Goal: Task Accomplishment & Management: Manage account settings

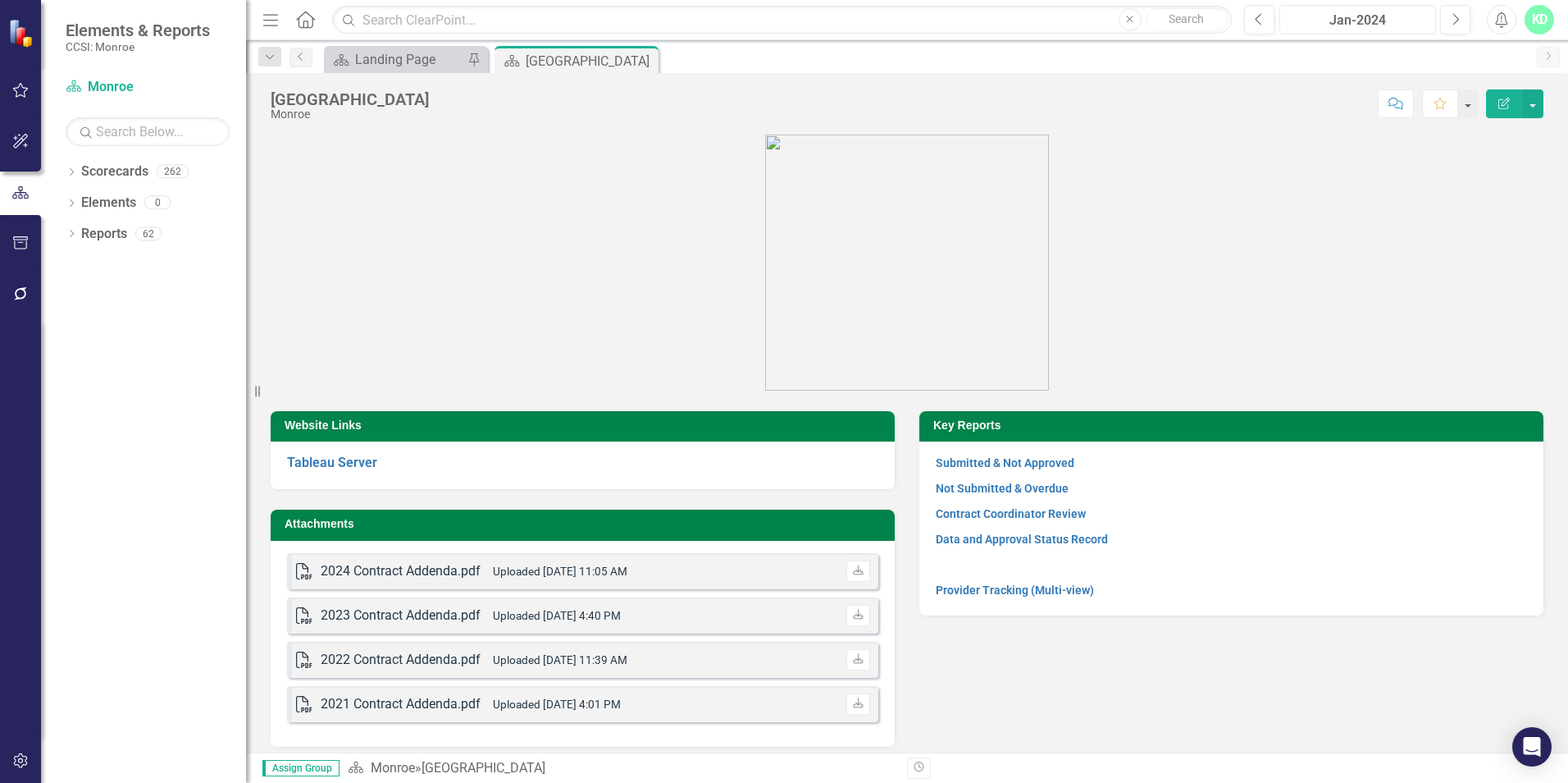
click at [1356, 22] on div "Jan-2024" at bounding box center [1358, 20] width 145 height 19
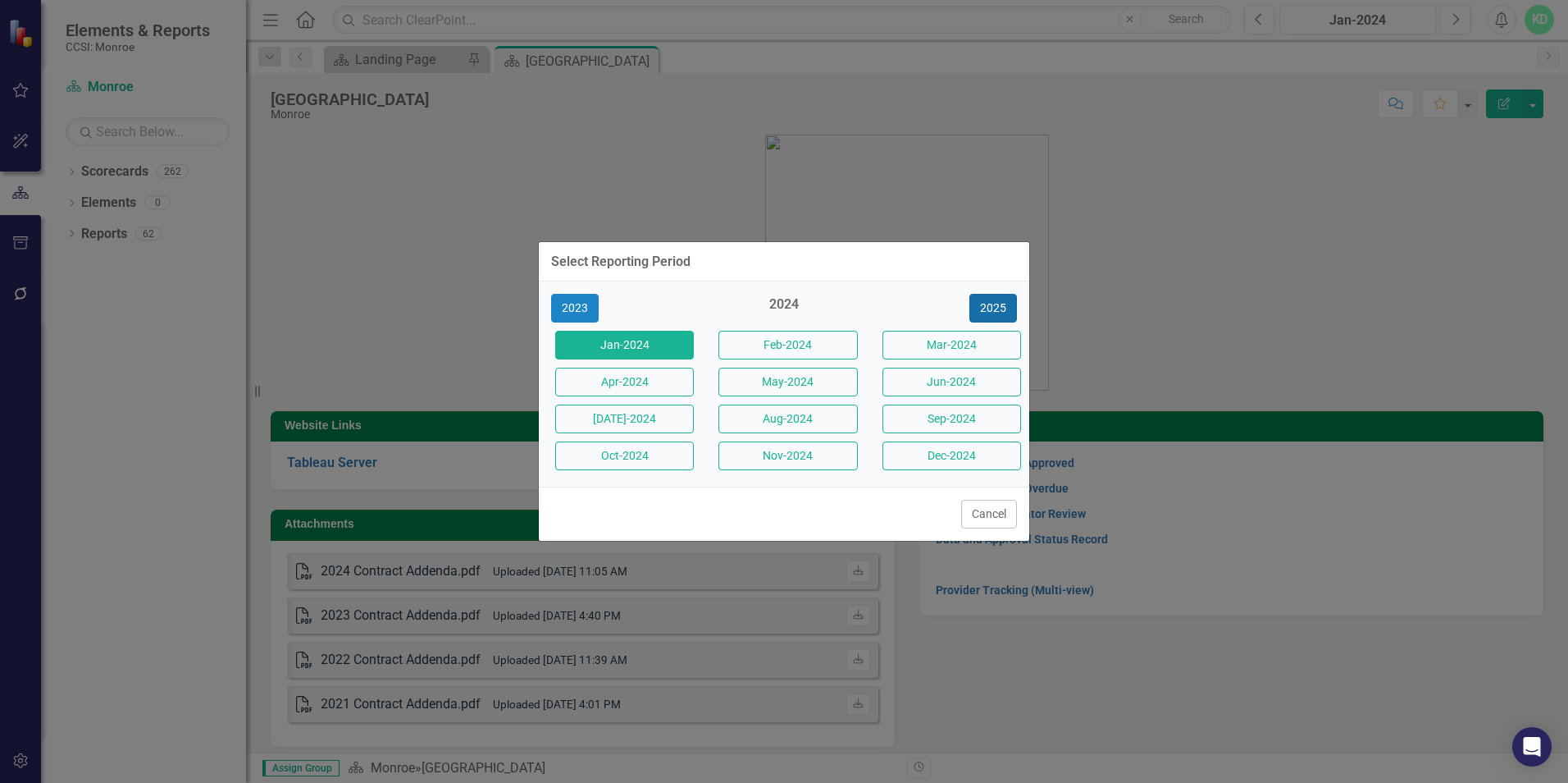
click at [989, 312] on button "2025" at bounding box center [993, 308] width 48 height 29
click at [968, 415] on button "Sep-2025" at bounding box center [952, 419] width 139 height 29
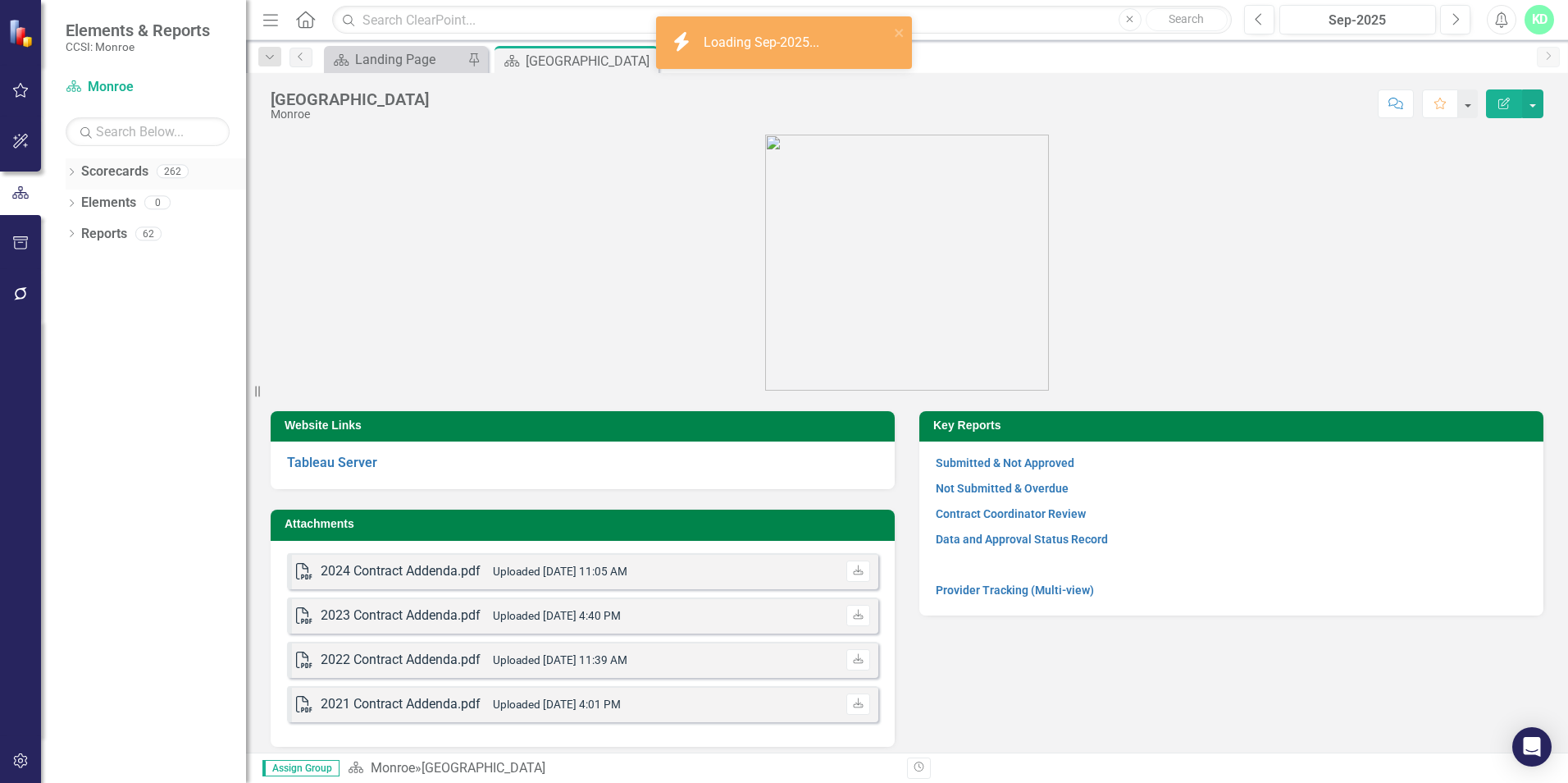
click at [71, 171] on icon "Dropdown" at bounding box center [71, 173] width 12 height 9
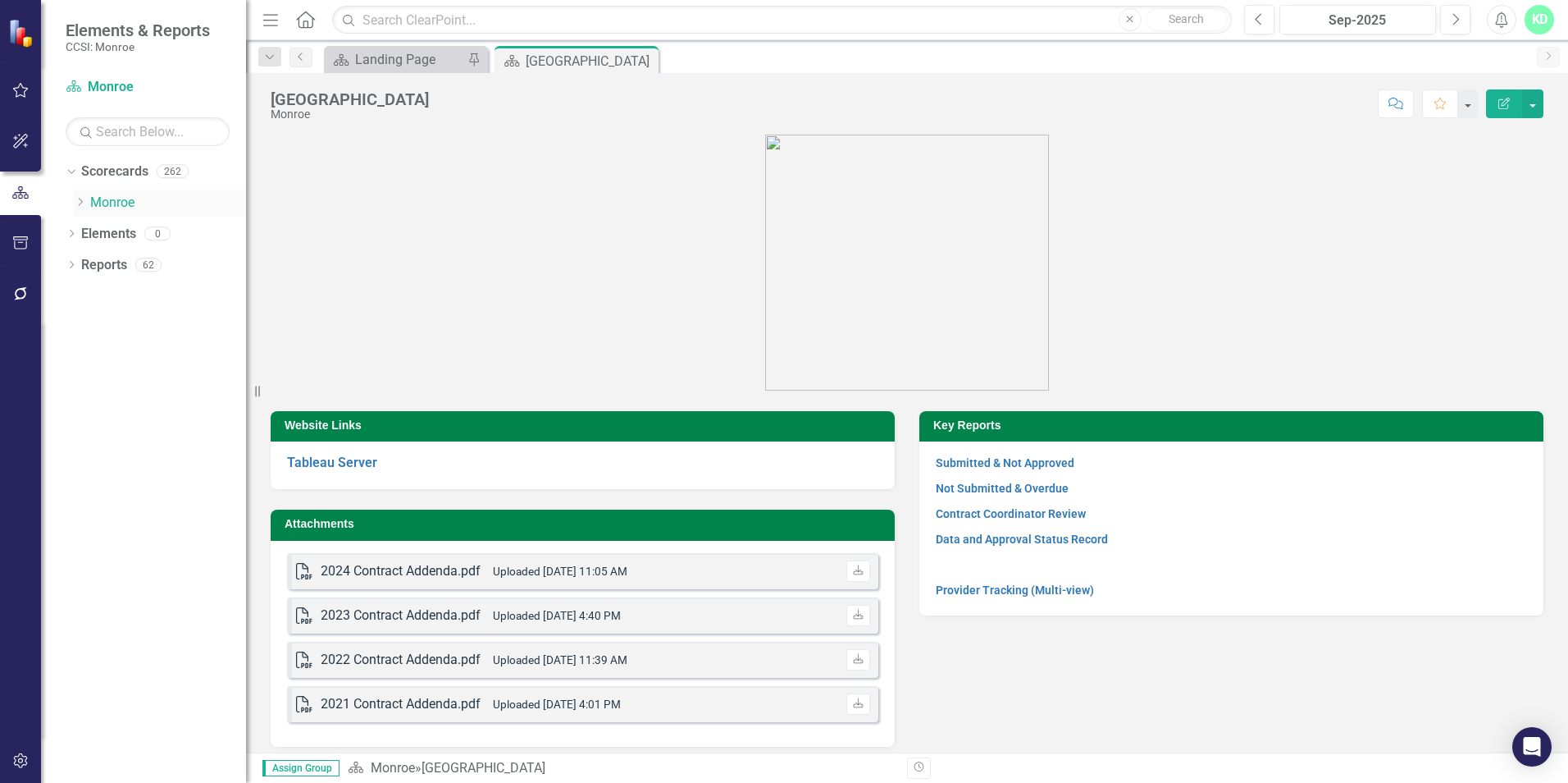
click at [75, 201] on icon "Dropdown" at bounding box center [80, 202] width 13 height 10
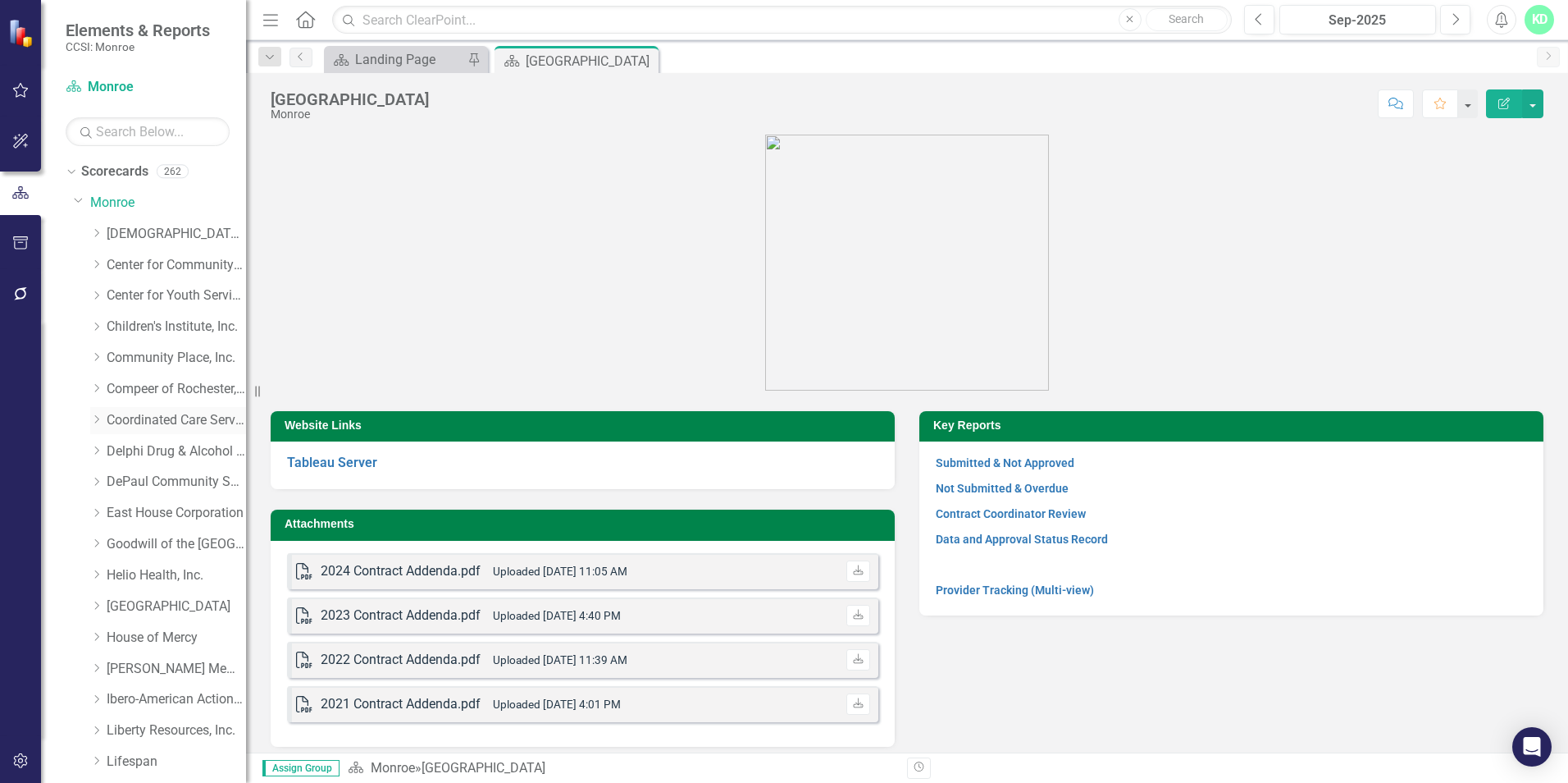
click at [103, 416] on icon "Dropdown" at bounding box center [96, 420] width 13 height 10
click at [131, 421] on link "Coordinated Care Services Inc." at bounding box center [177, 421] width 140 height 19
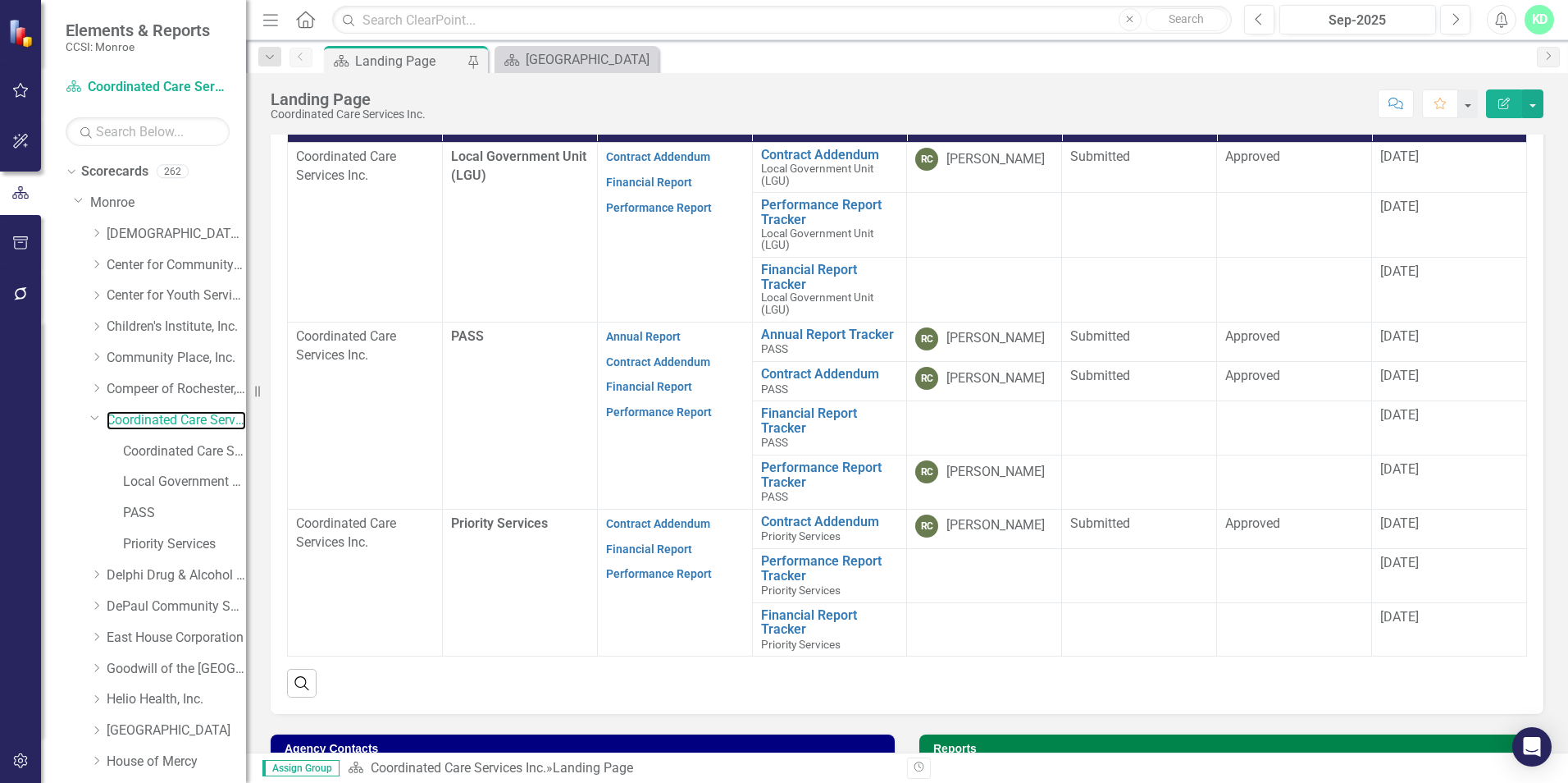
scroll to position [477, 0]
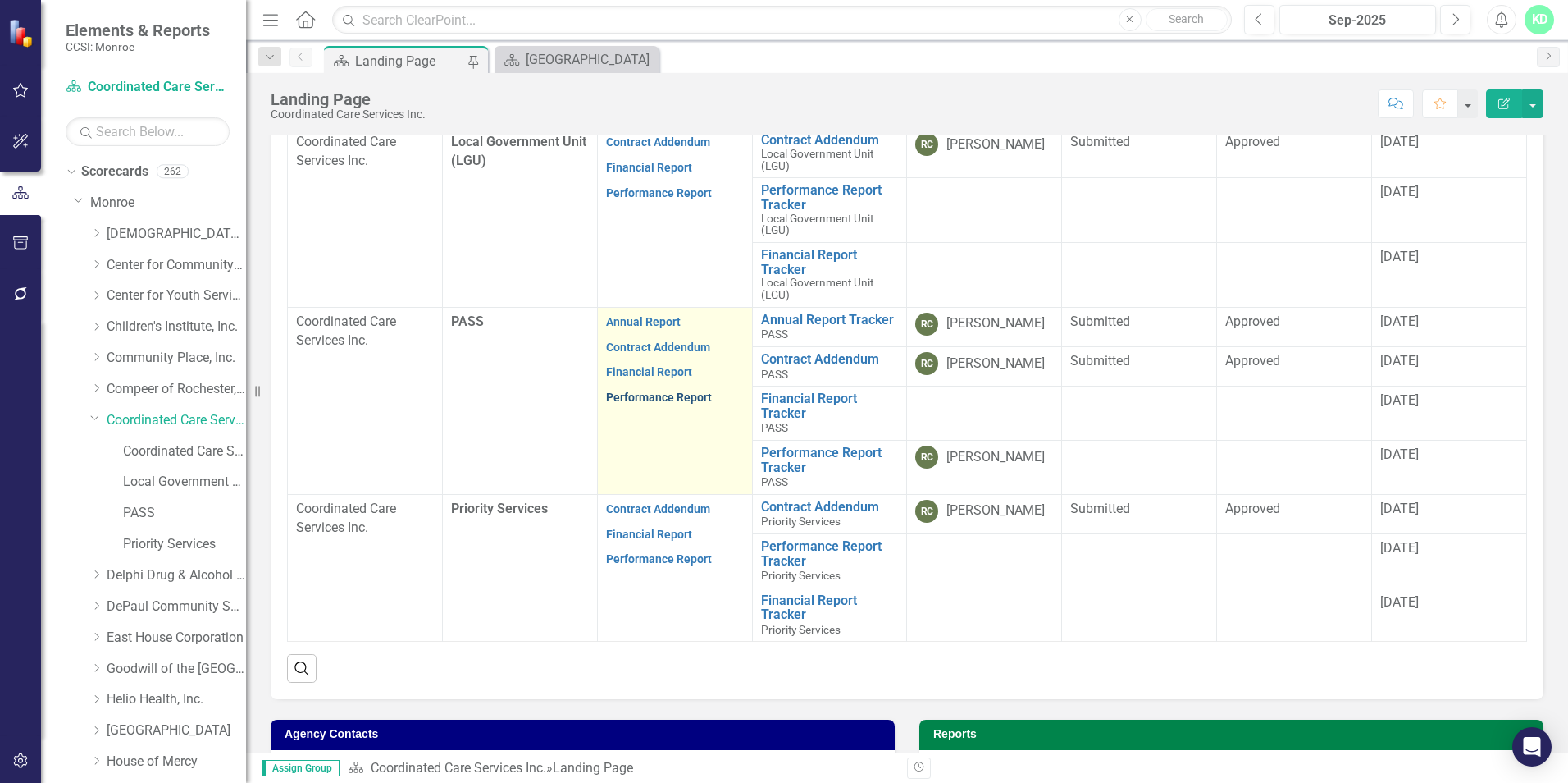
click at [625, 396] on link "Performance Report" at bounding box center [659, 397] width 106 height 13
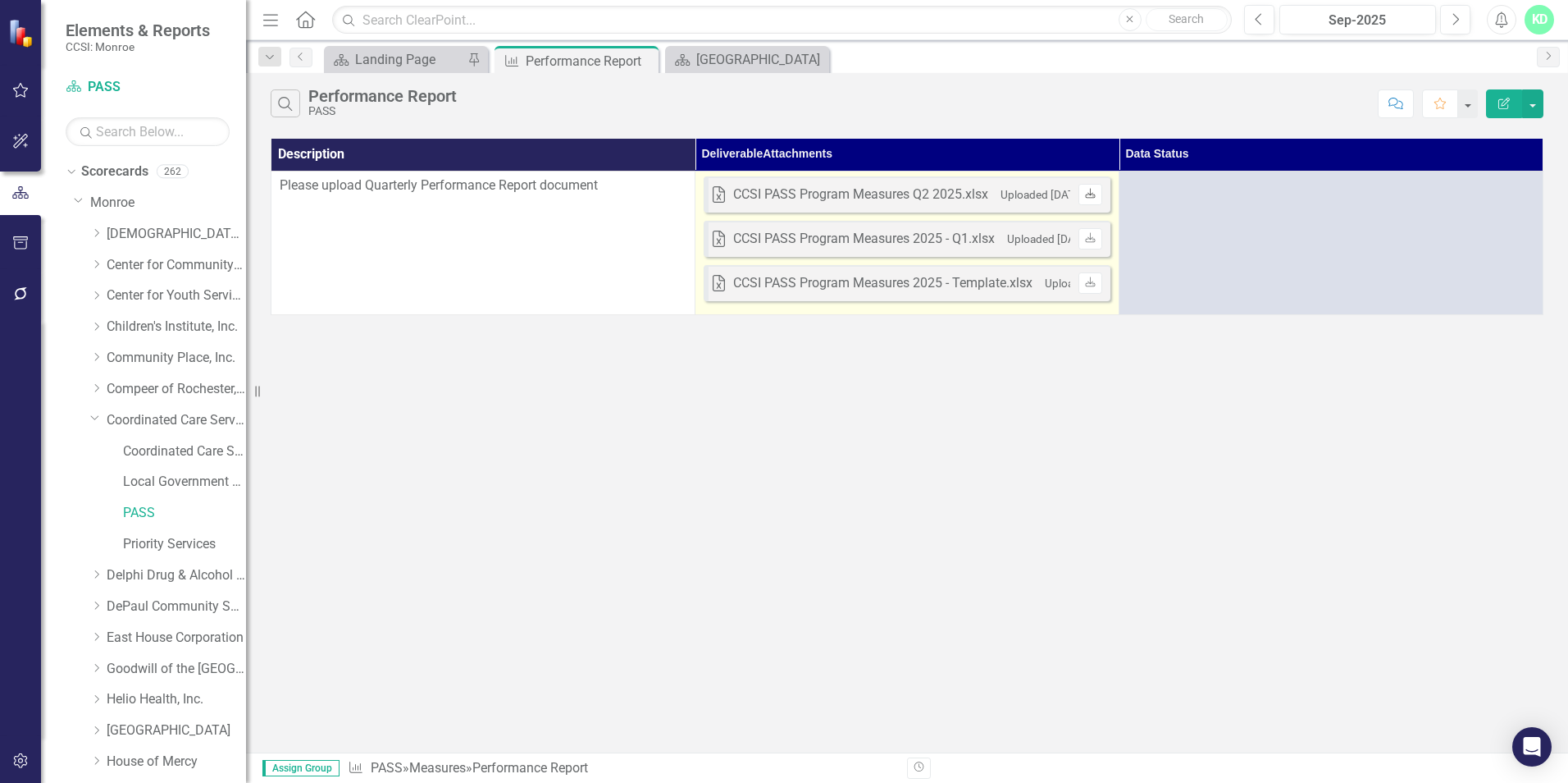
click at [1093, 192] on icon "Download" at bounding box center [1090, 194] width 13 height 10
click at [1095, 237] on icon "Download" at bounding box center [1090, 239] width 13 height 10
click at [1092, 239] on icon "Download" at bounding box center [1090, 239] width 13 height 10
click at [1089, 190] on icon "Download" at bounding box center [1090, 194] width 13 height 10
click at [1090, 193] on icon at bounding box center [1090, 193] width 10 height 10
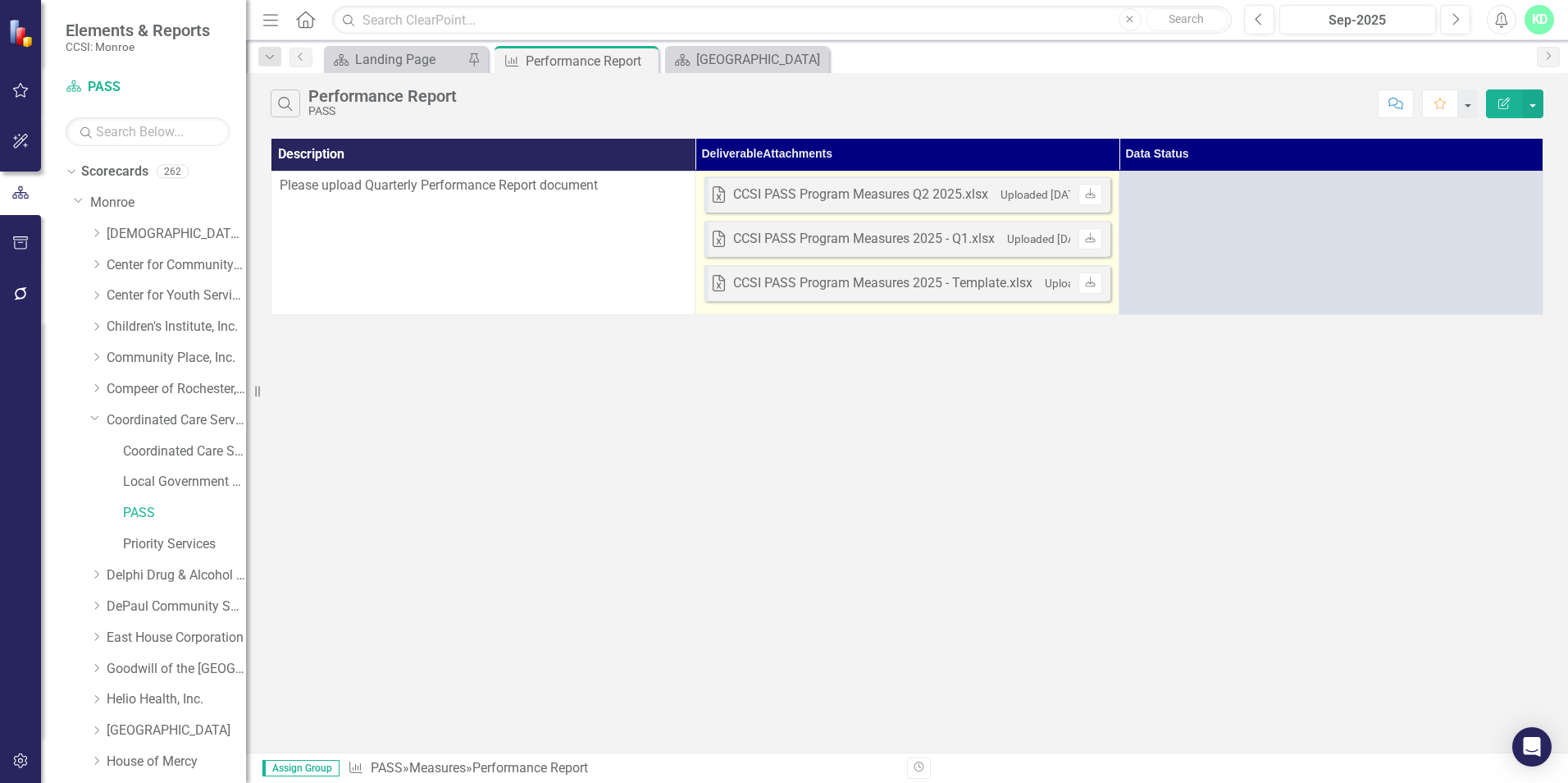
click at [1001, 309] on td "Excel CCSI PASS Program Measures Q2 2025.xlsx Uploaded [DATE] 8:43 AM Download …" at bounding box center [907, 242] width 424 height 144
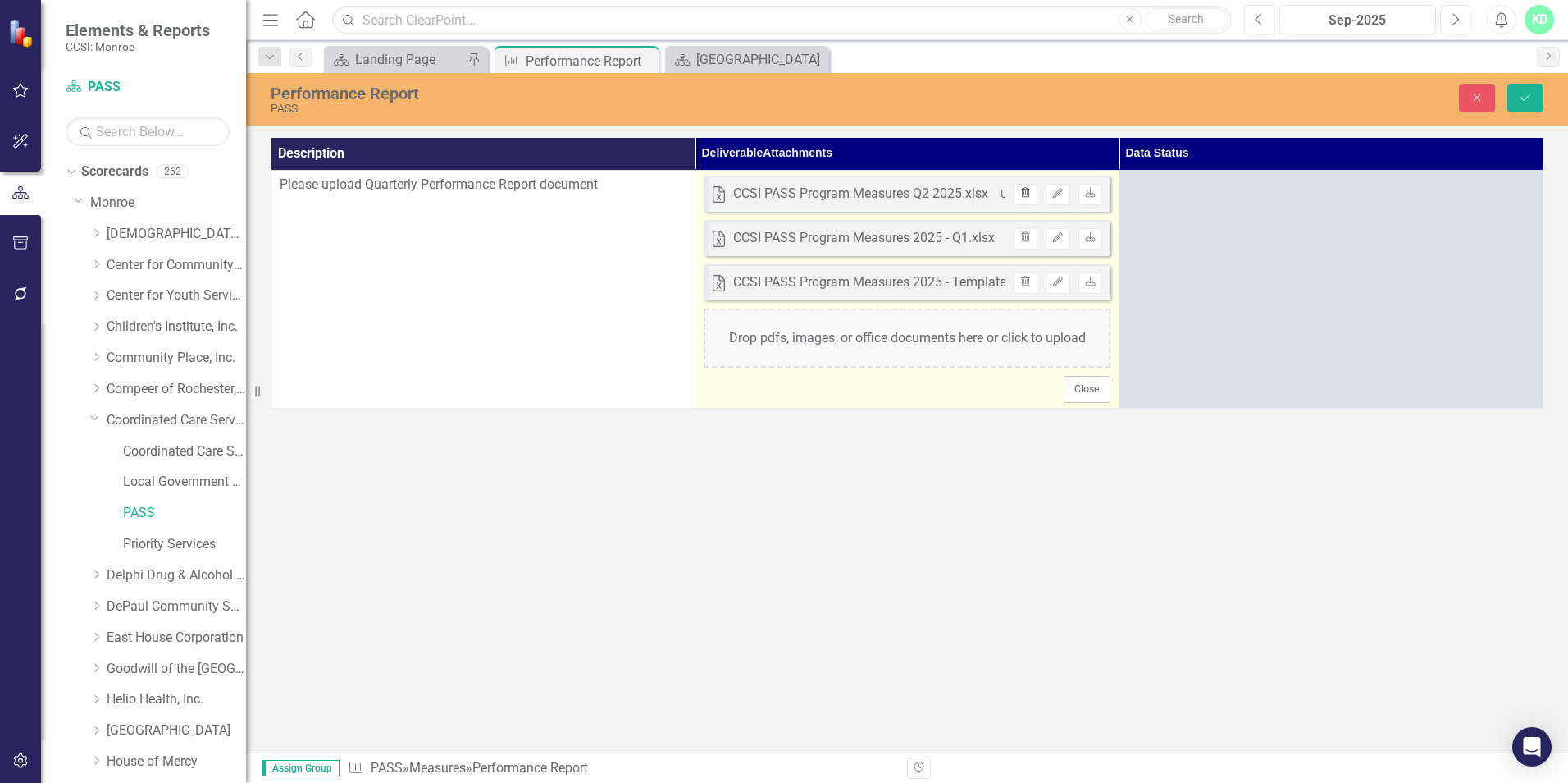
click at [1027, 188] on icon "button" at bounding box center [1026, 193] width 9 height 10
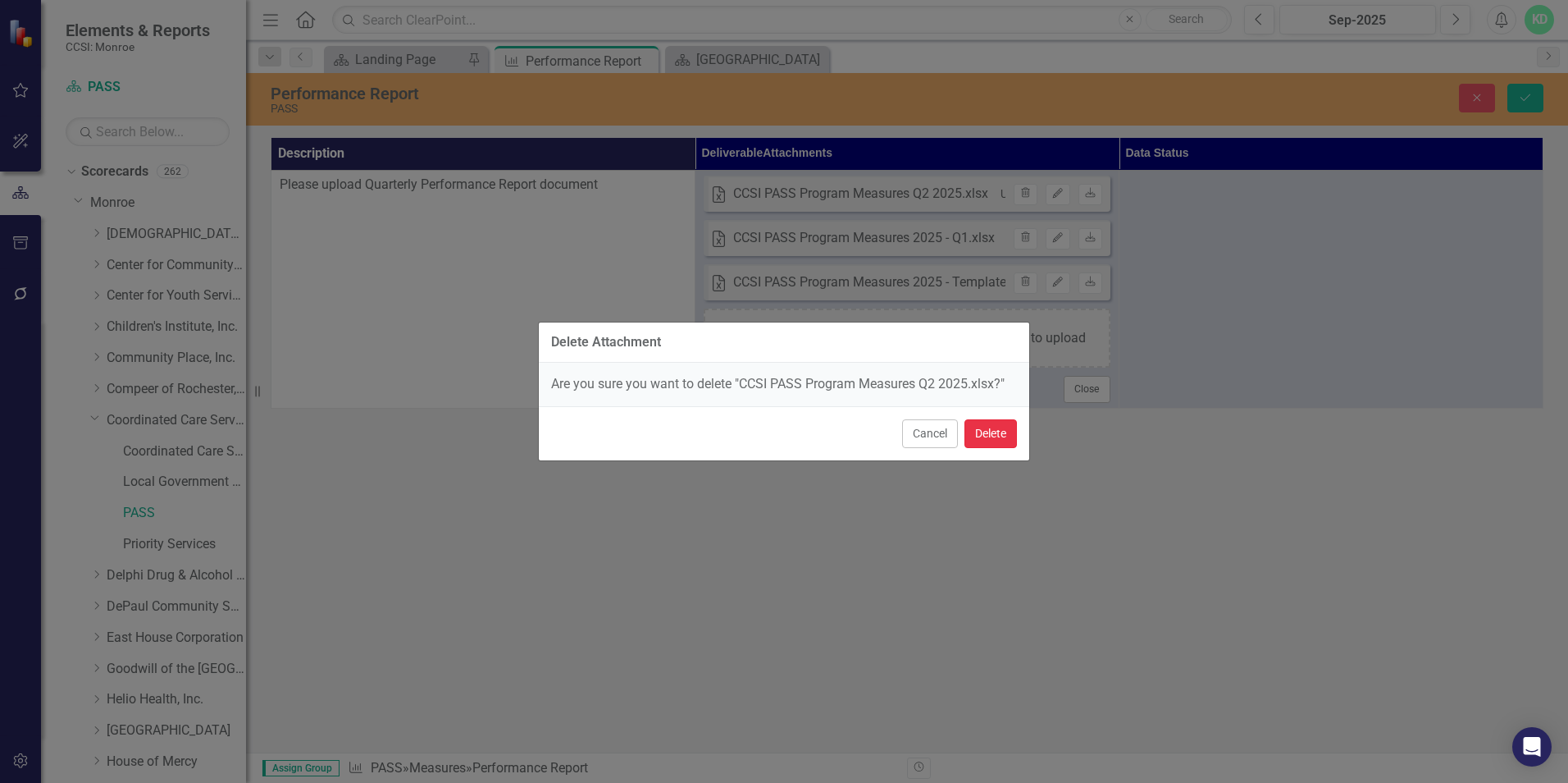
click at [997, 432] on button "Delete" at bounding box center [990, 434] width 52 height 29
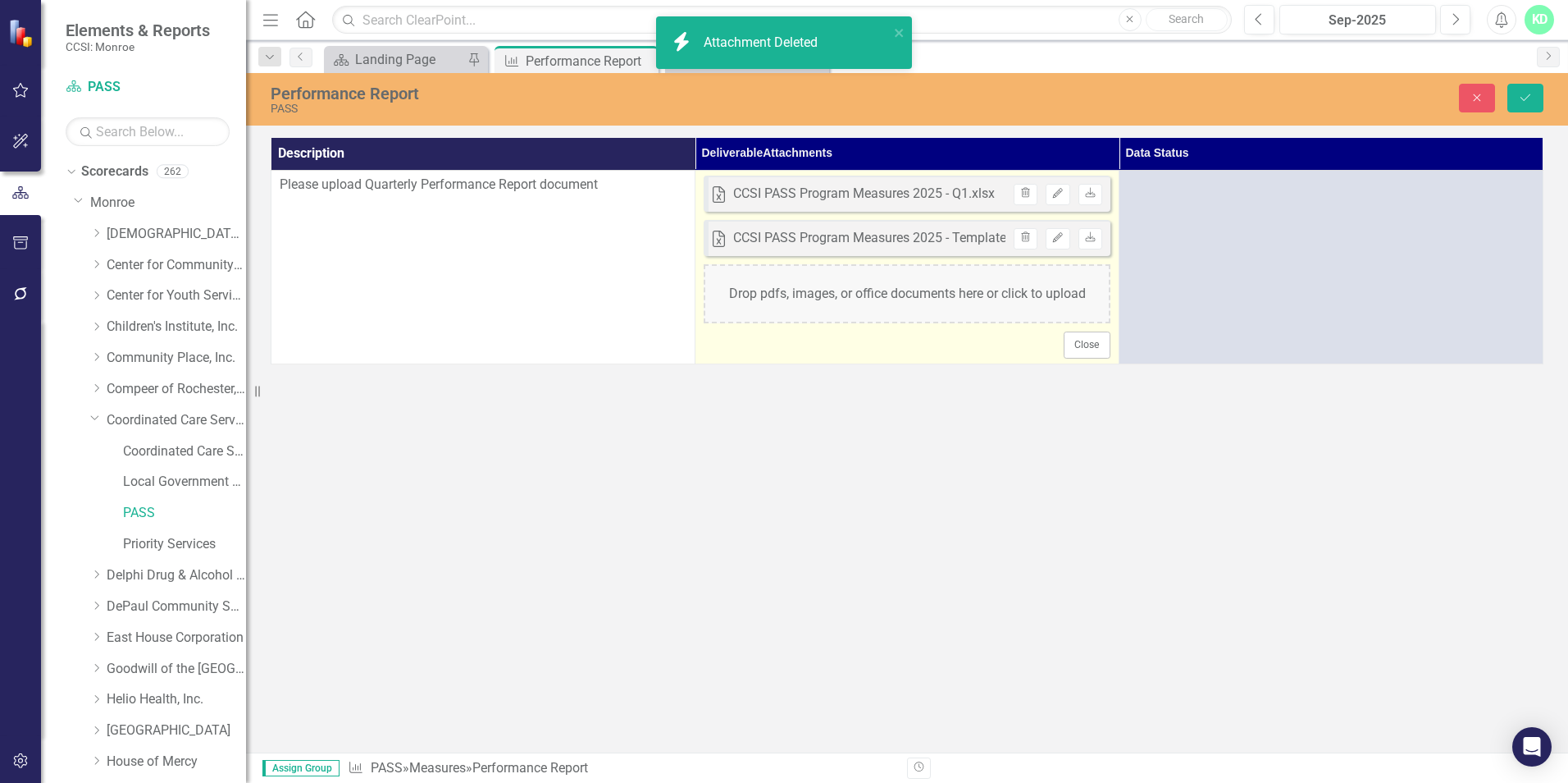
click at [914, 299] on div "Drop pdfs, images, or office documents here or click to upload" at bounding box center [907, 294] width 407 height 59
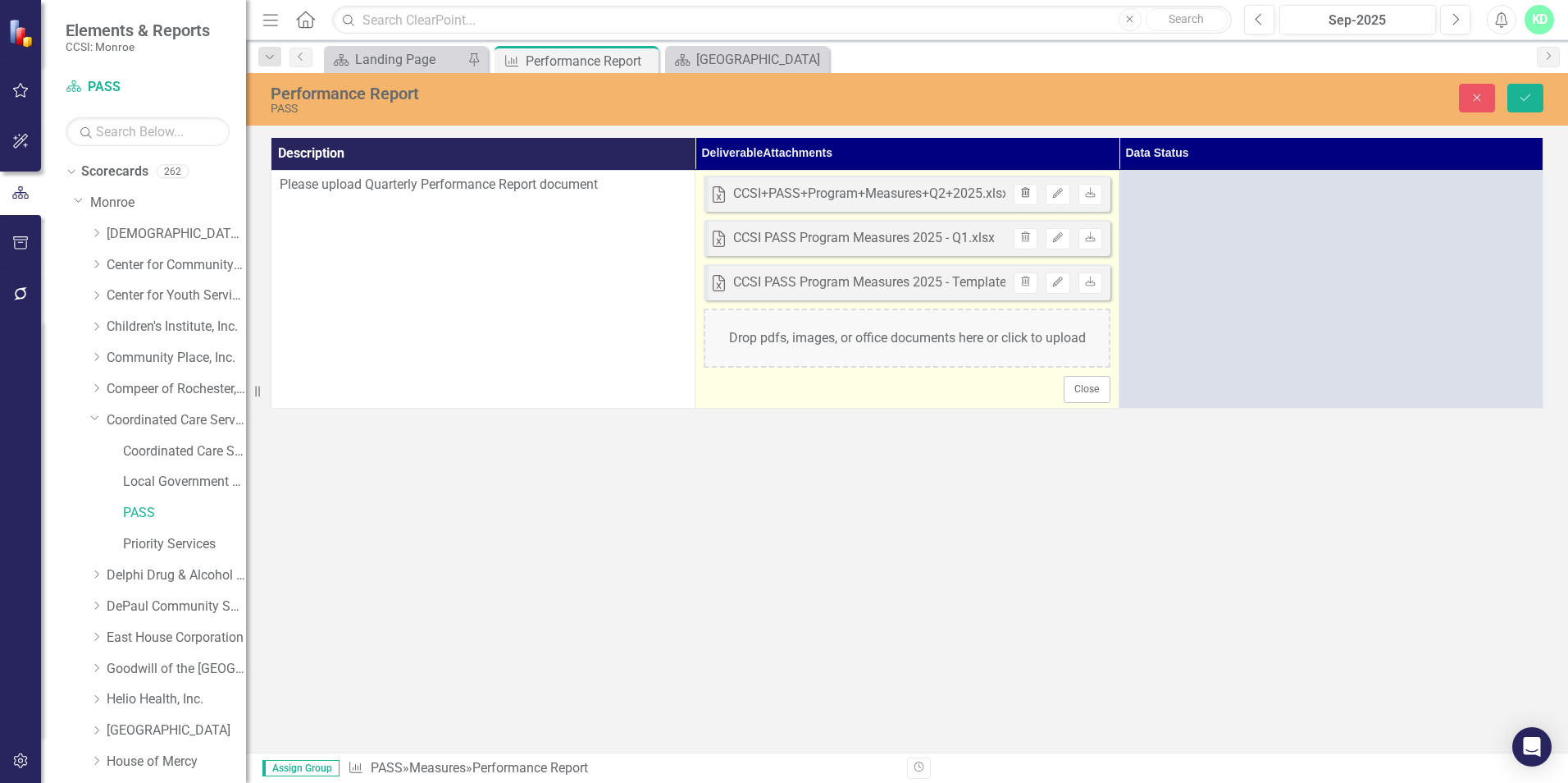
click at [1036, 195] on button "Trash" at bounding box center [1026, 194] width 24 height 21
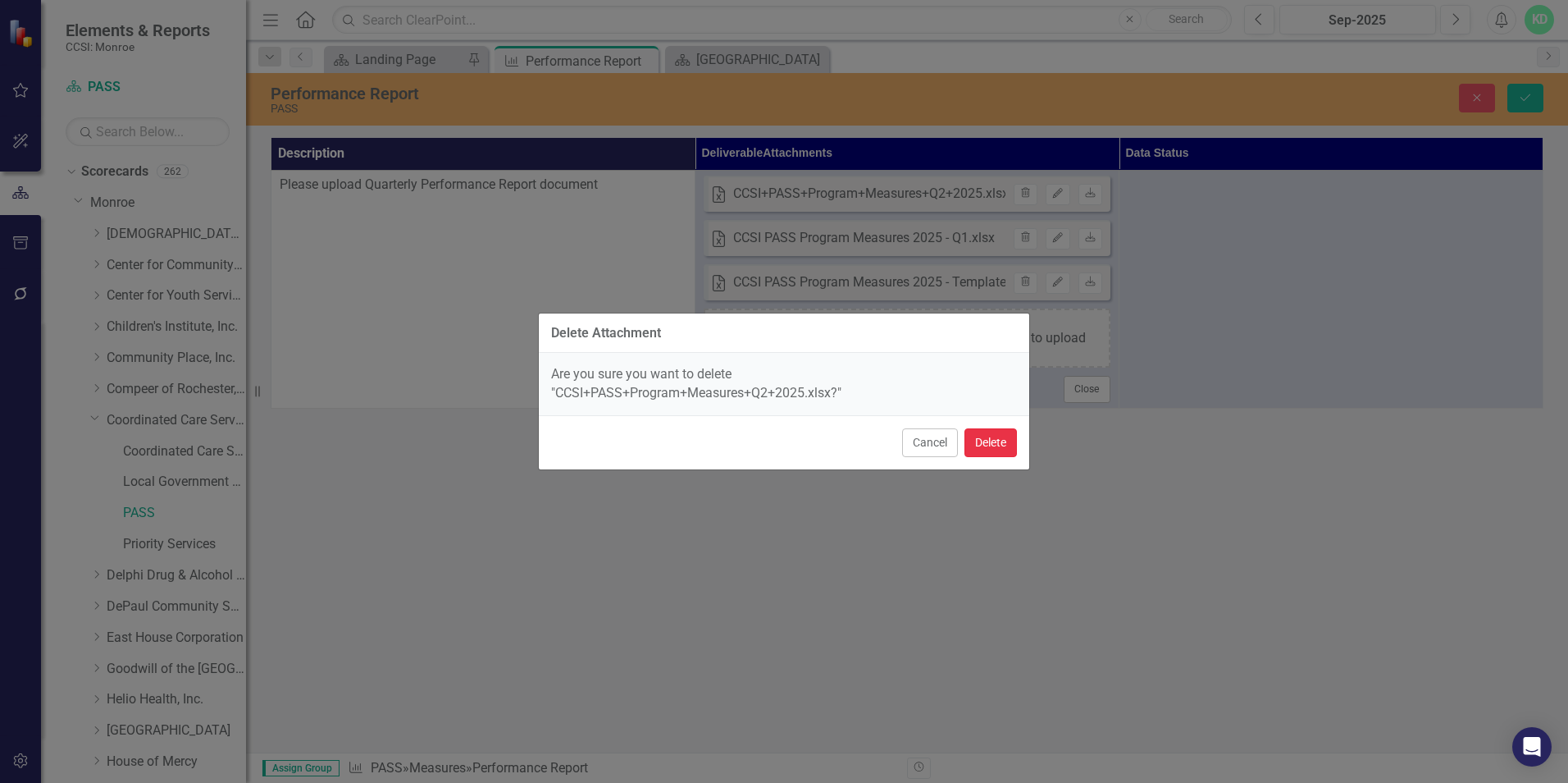
click at [972, 440] on button "Delete" at bounding box center [990, 442] width 52 height 29
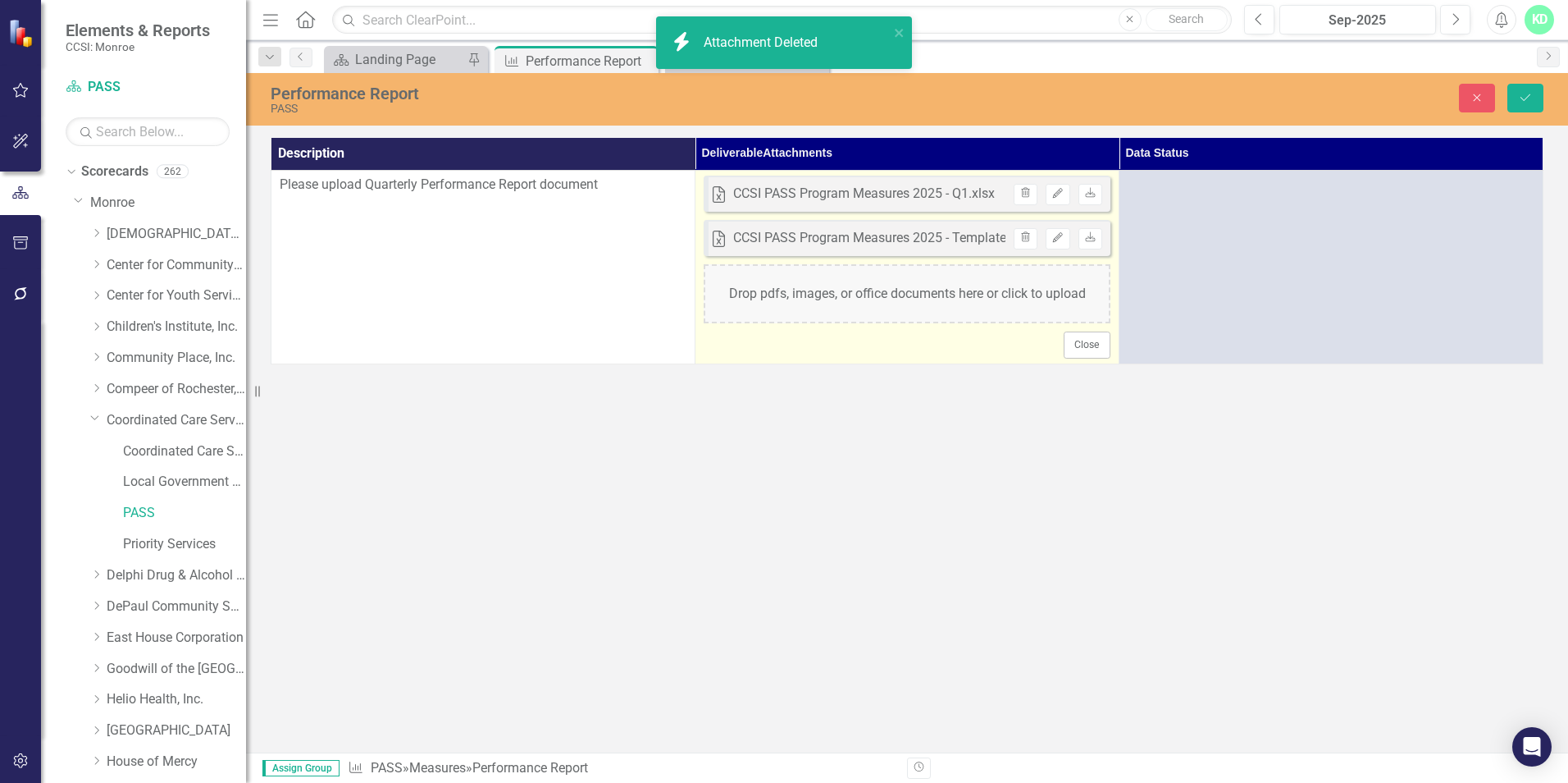
click at [968, 309] on div "Drop pdfs, images, or office documents here or click to upload" at bounding box center [907, 294] width 407 height 59
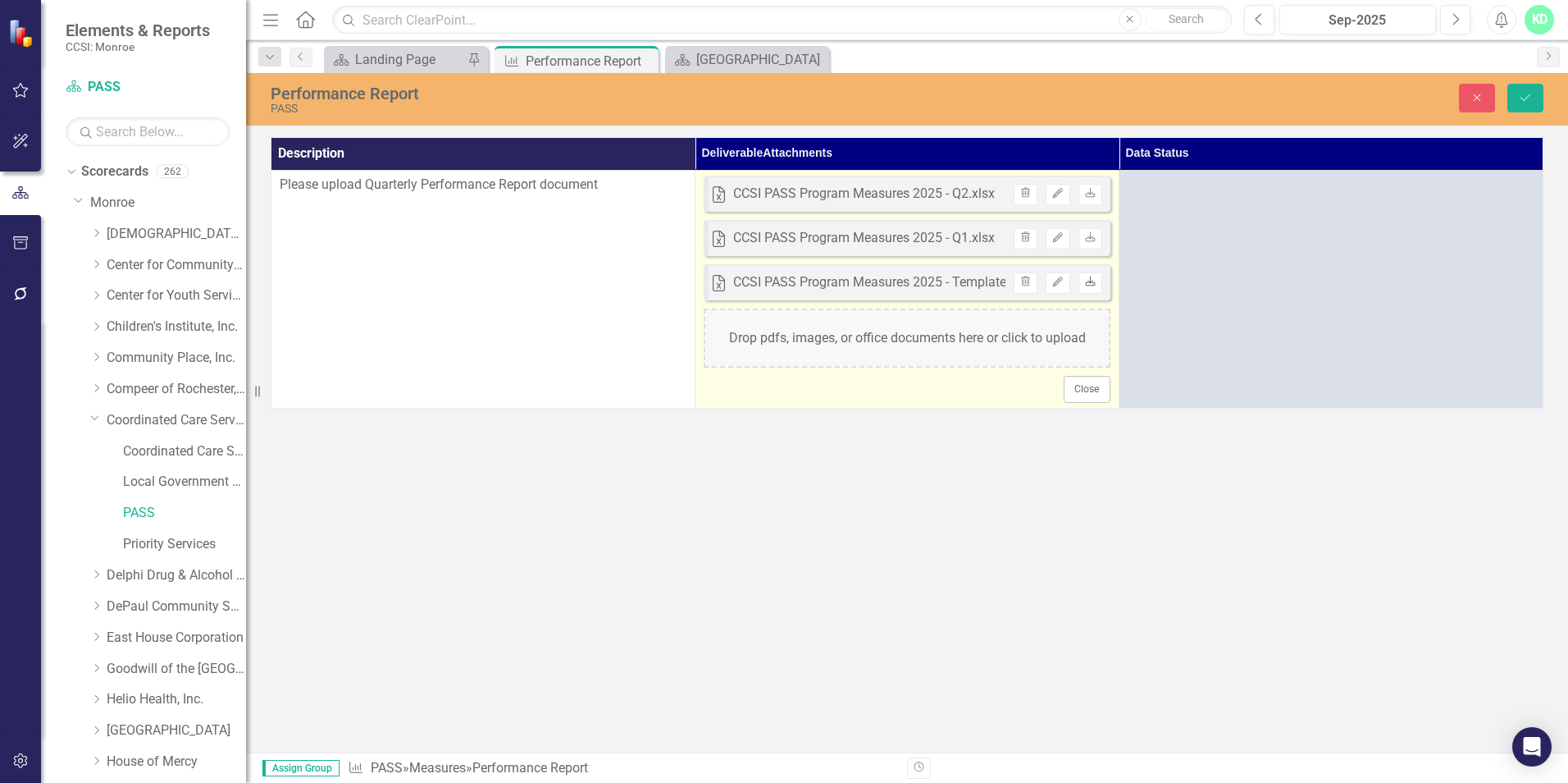
click at [1093, 283] on icon "Download" at bounding box center [1090, 283] width 13 height 10
click at [1094, 191] on icon "Download" at bounding box center [1090, 193] width 13 height 10
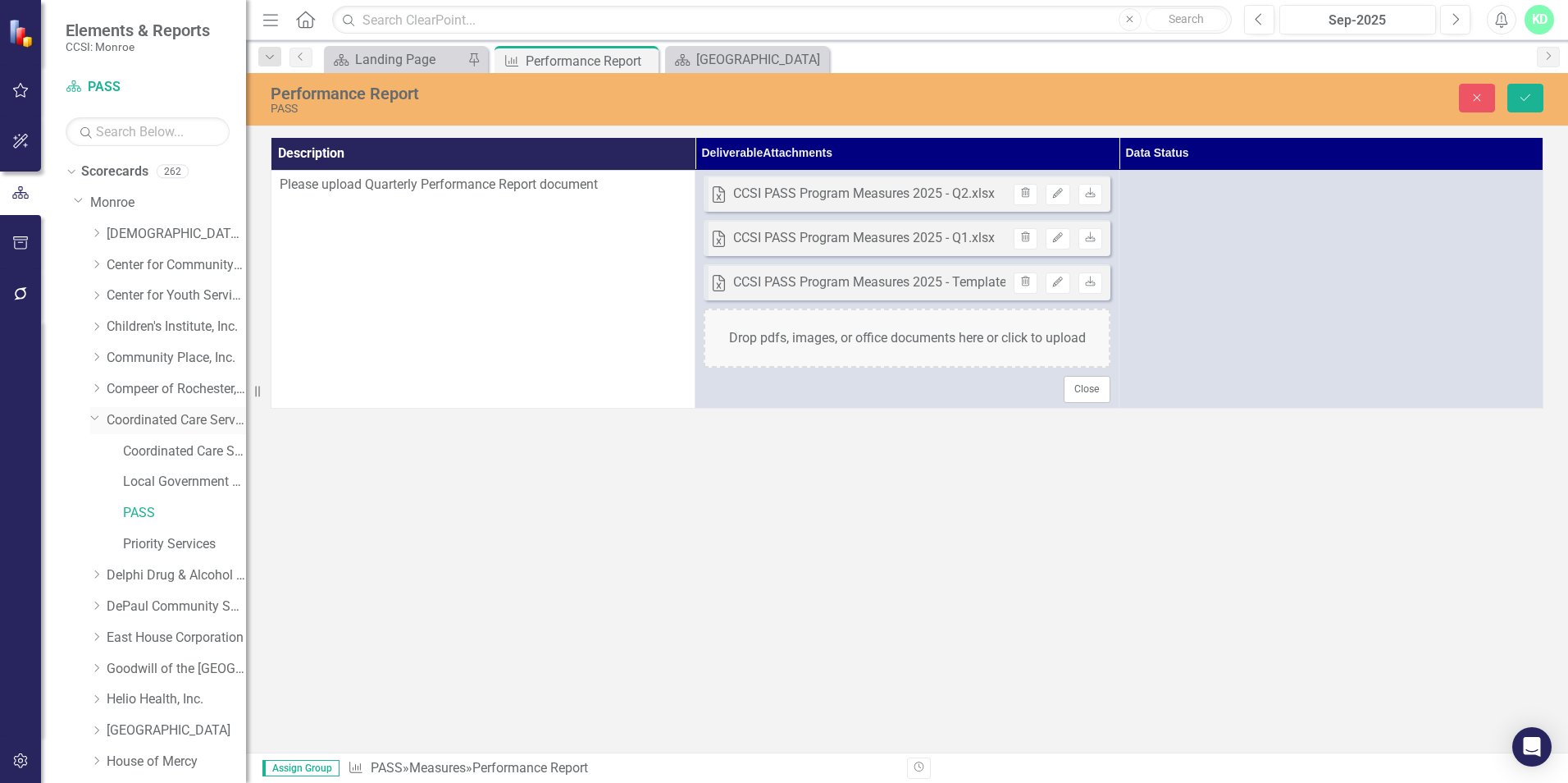
click at [136, 421] on link "Coordinated Care Services Inc." at bounding box center [177, 421] width 140 height 19
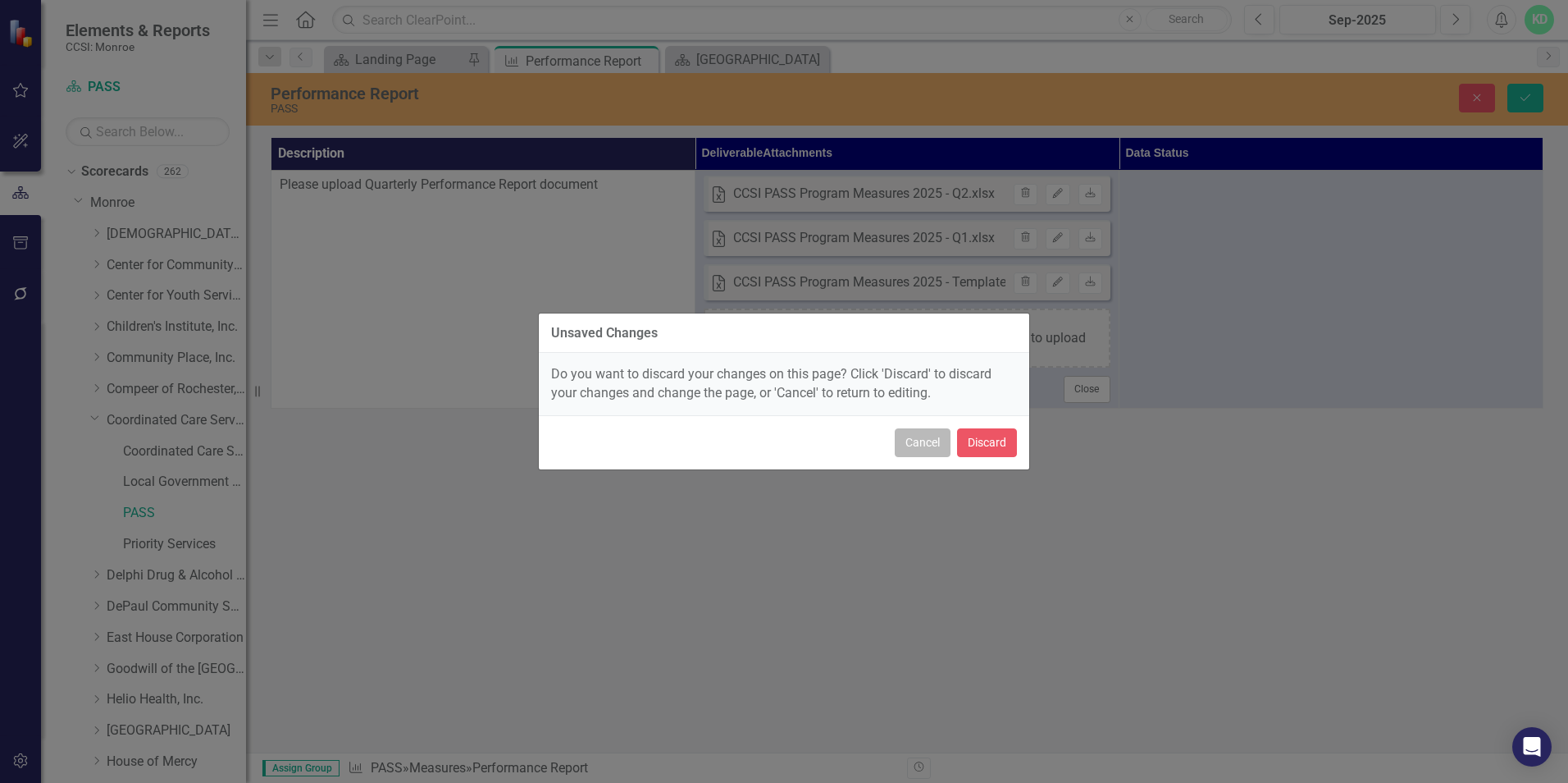
click at [922, 452] on button "Cancel" at bounding box center [922, 442] width 55 height 29
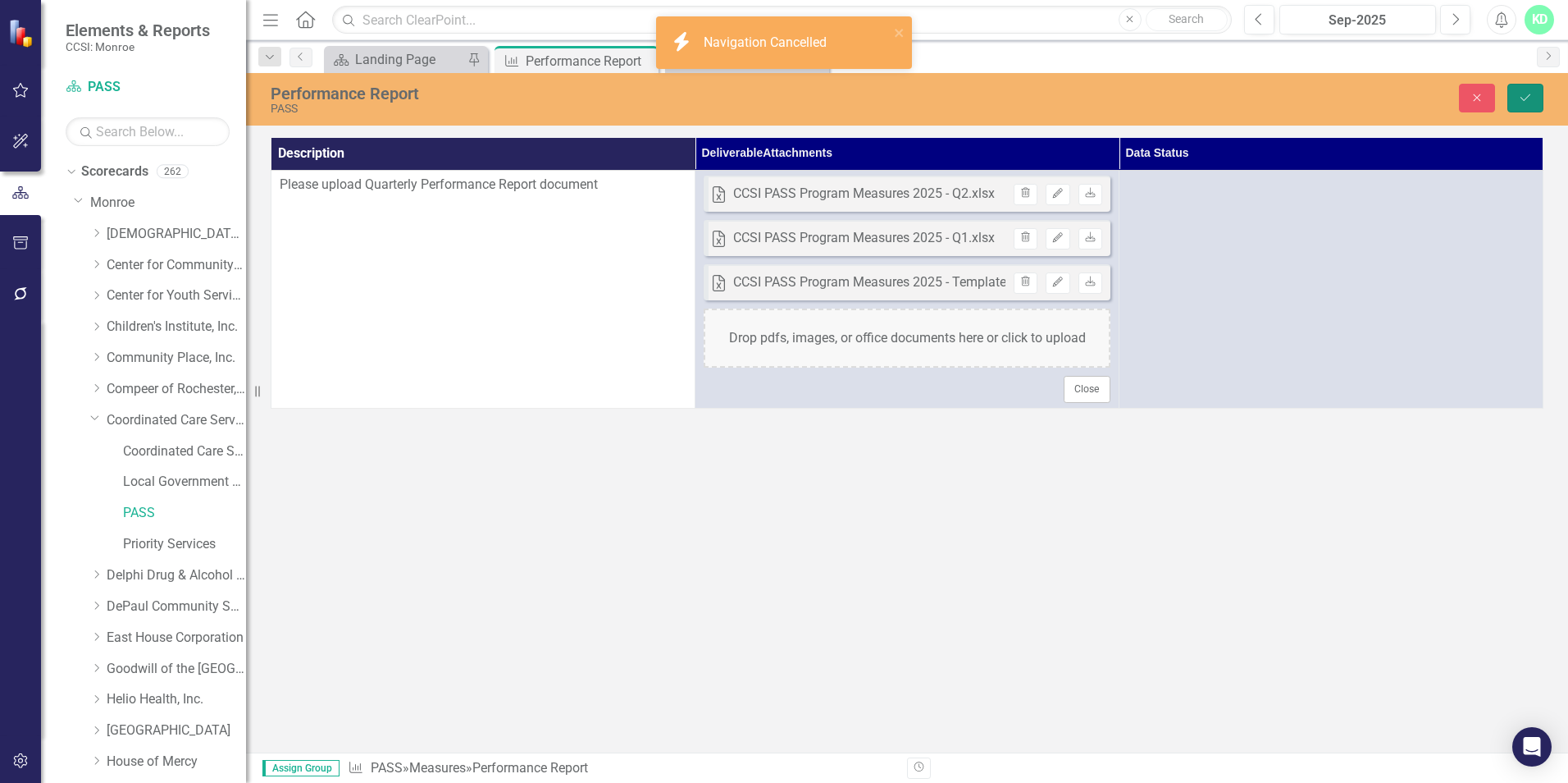
click at [1521, 102] on icon "Save" at bounding box center [1526, 98] width 15 height 12
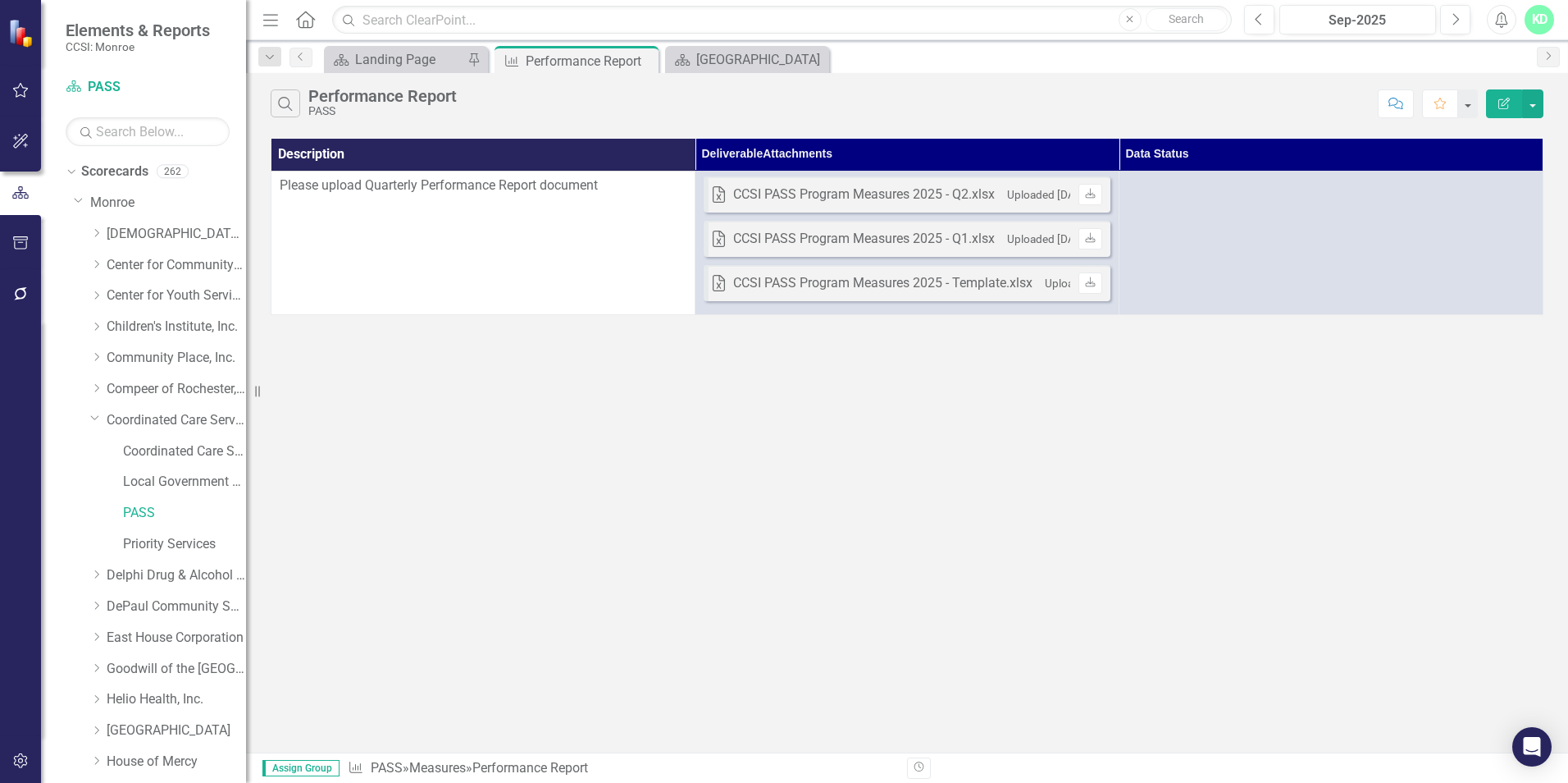
click at [1529, 22] on div "KD" at bounding box center [1539, 19] width 29 height 29
click at [1483, 201] on link "Logout Log Out" at bounding box center [1489, 207] width 129 height 30
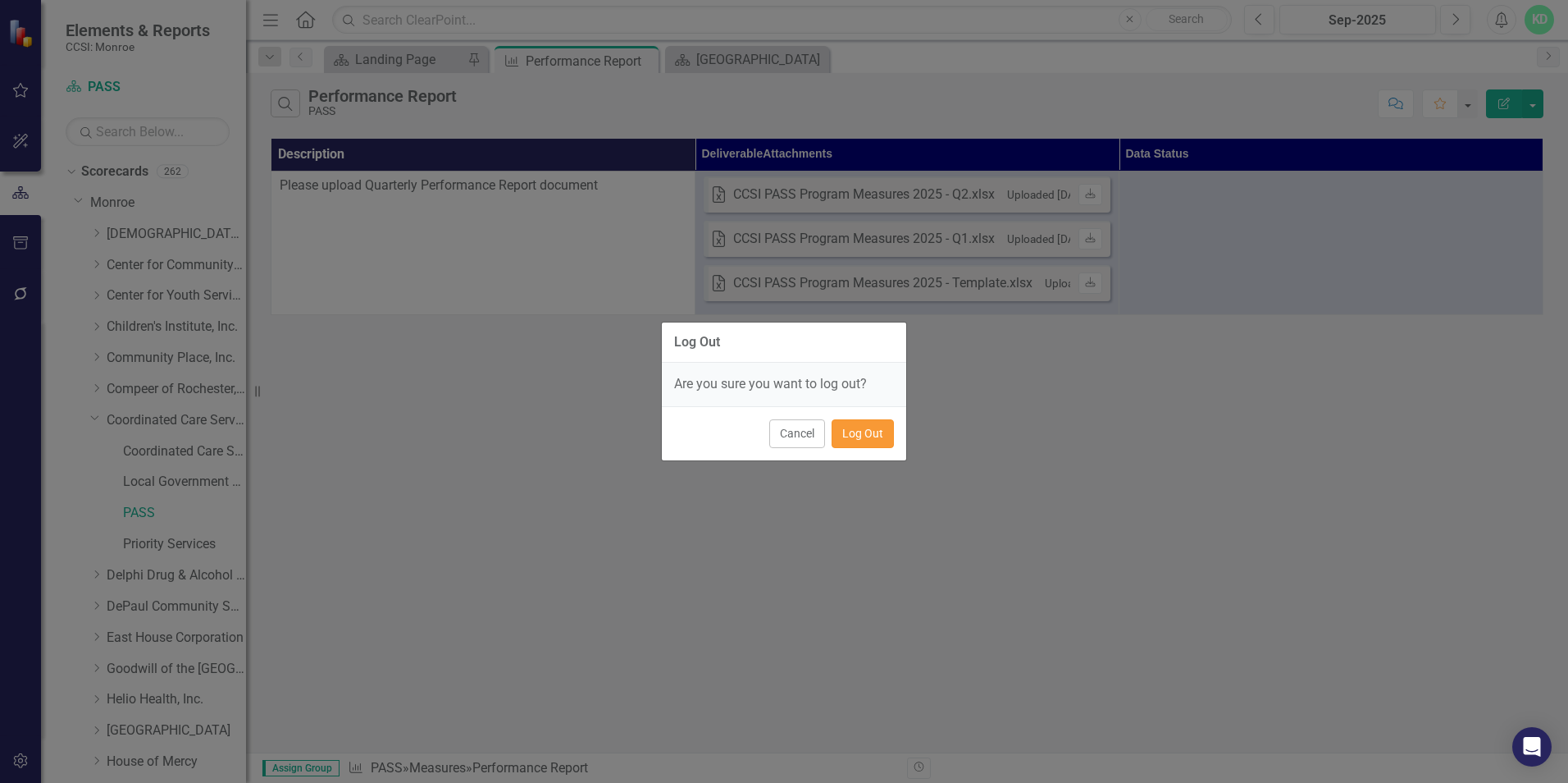
click at [841, 433] on button "Log Out" at bounding box center [863, 434] width 62 height 29
